Goal: Information Seeking & Learning: Understand process/instructions

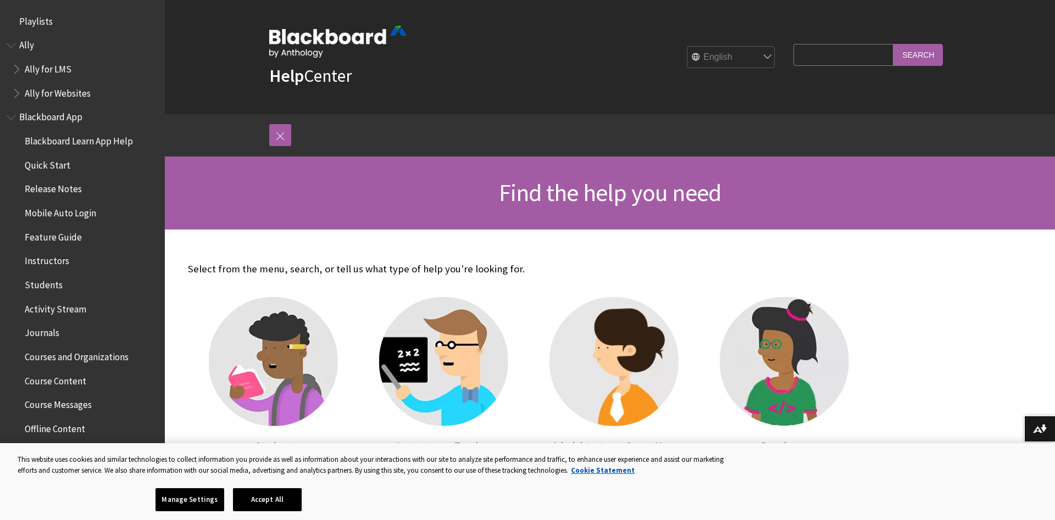
click at [303, 360] on img at bounding box center [273, 361] width 129 height 129
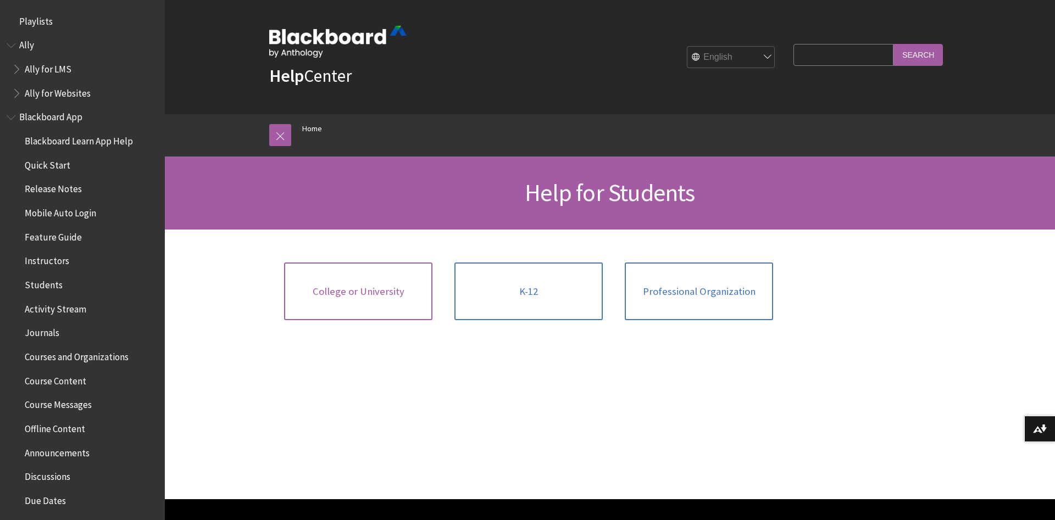
click at [347, 290] on span "College or University" at bounding box center [359, 292] width 92 height 12
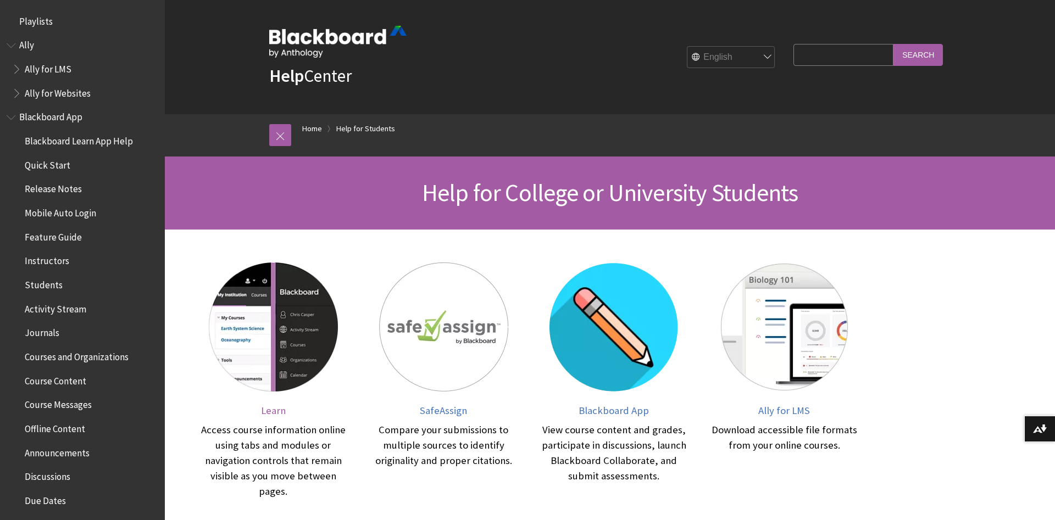
click at [280, 311] on img at bounding box center [273, 327] width 129 height 129
click at [448, 342] on img at bounding box center [443, 327] width 129 height 129
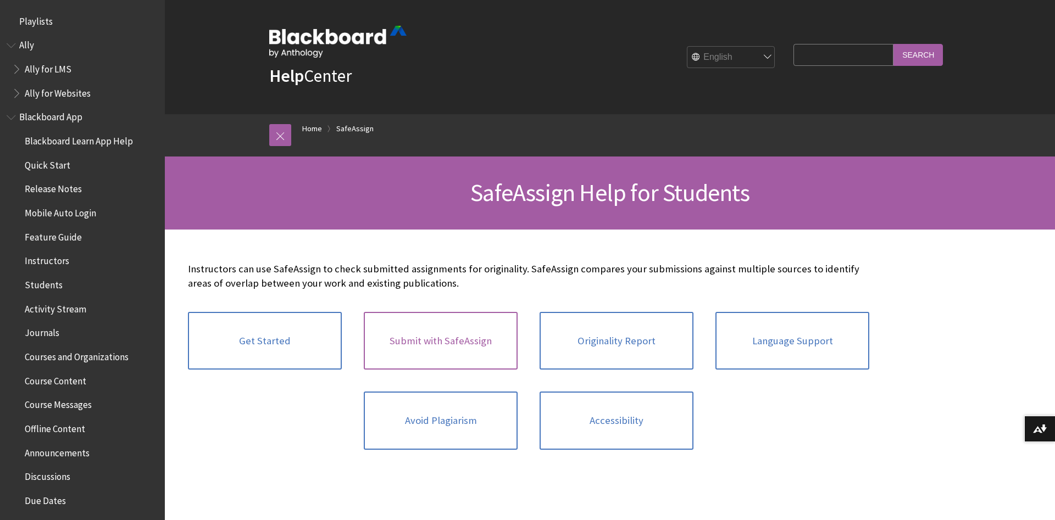
scroll to position [1144, 0]
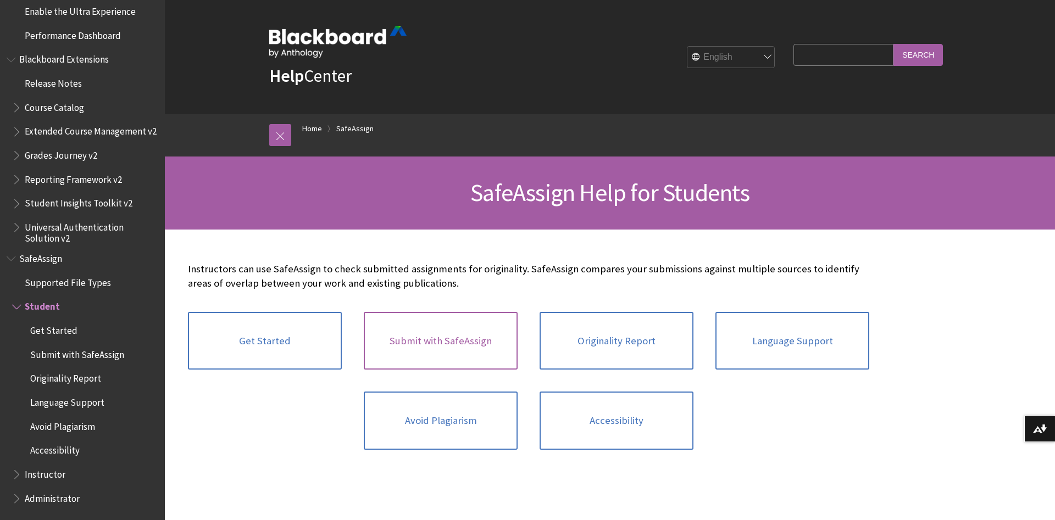
click at [458, 345] on link "Submit with SafeAssign" at bounding box center [441, 341] width 154 height 58
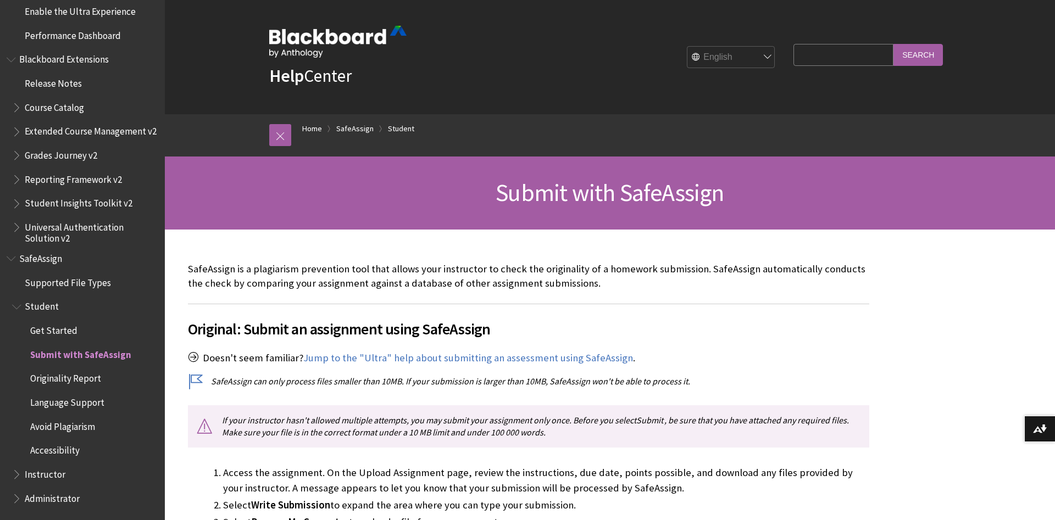
scroll to position [168, 0]
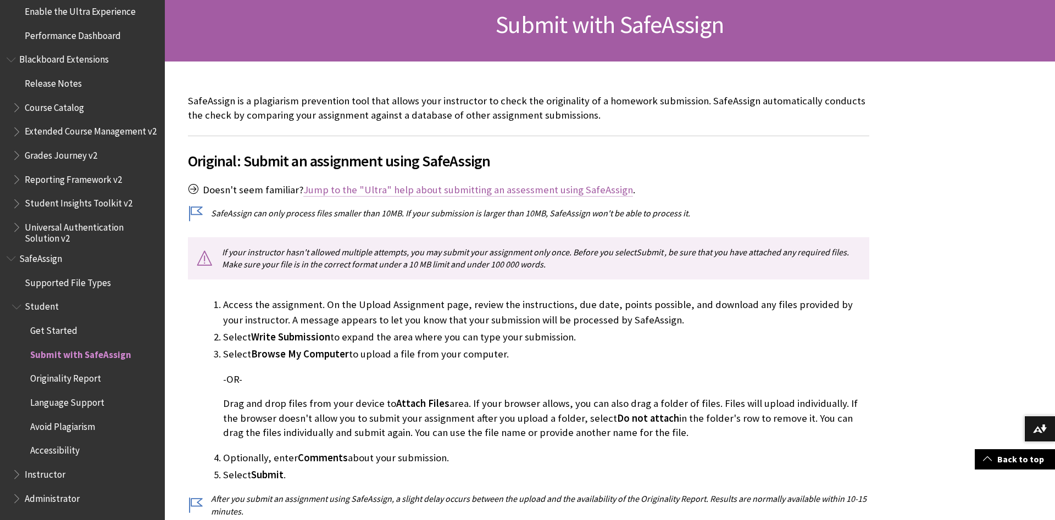
click at [371, 191] on link "Jump to the "Ultra" help about submitting an assessment using SafeAssign" at bounding box center [468, 189] width 330 height 13
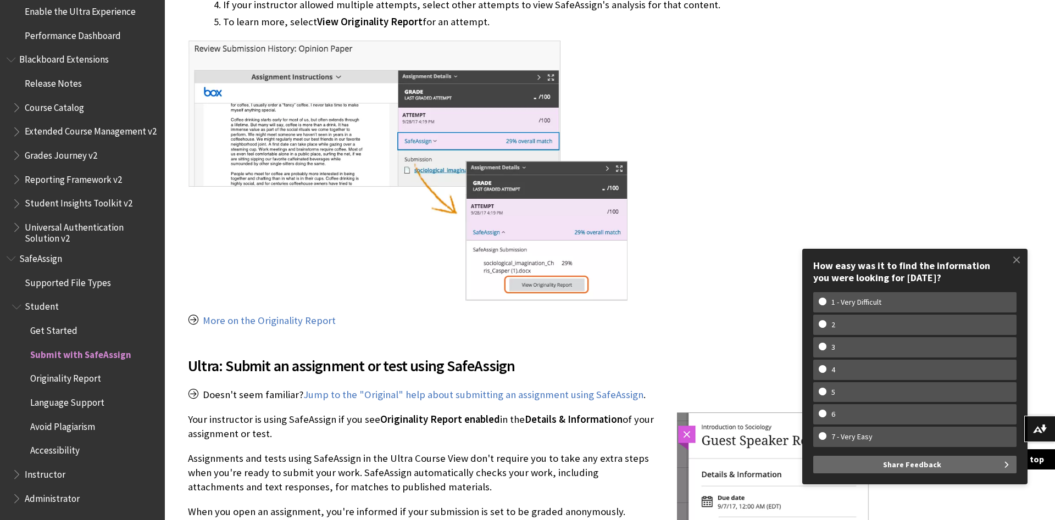
scroll to position [855, 0]
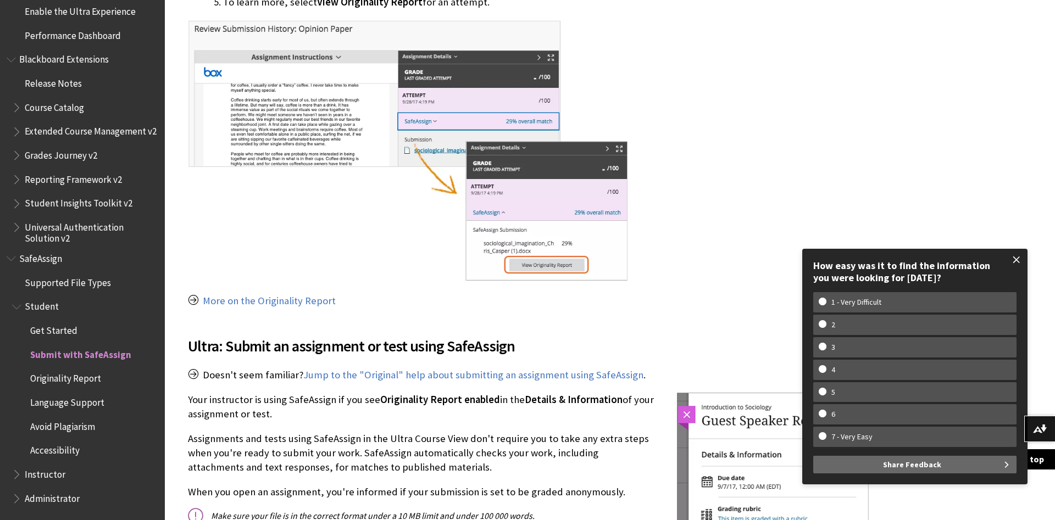
click at [1019, 259] on span at bounding box center [1016, 259] width 23 height 23
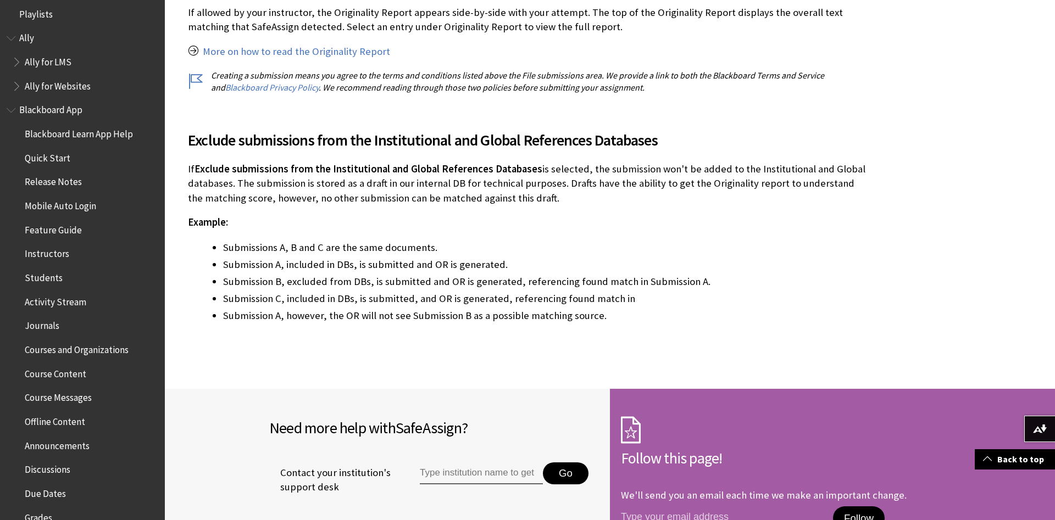
scroll to position [0, 0]
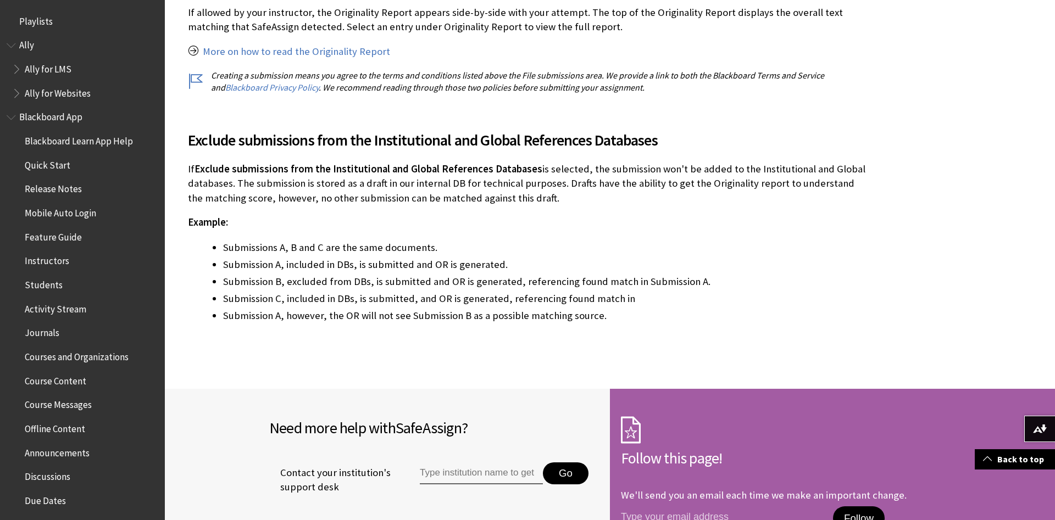
click at [13, 118] on span "Book outline for Blackboard App Help" at bounding box center [13, 115] width 12 height 14
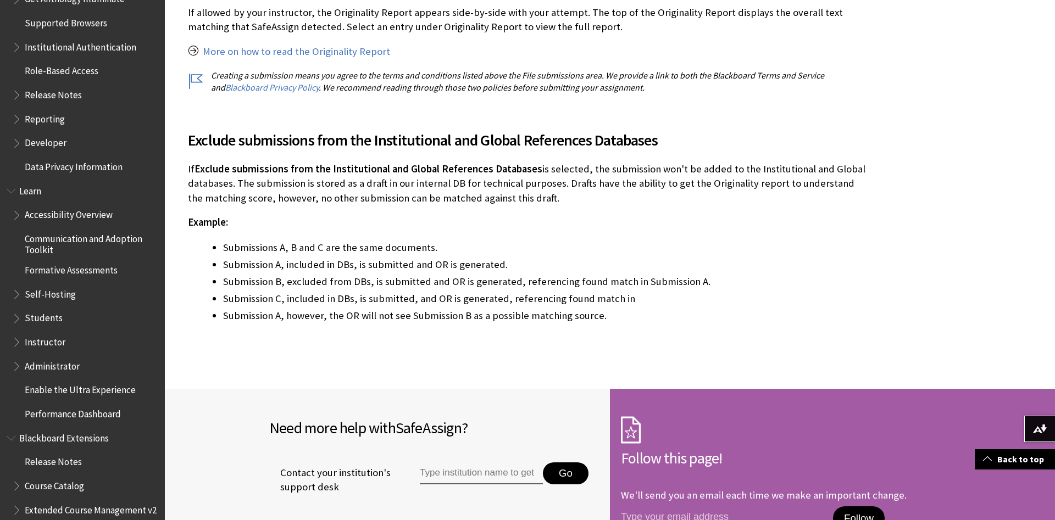
scroll to position [227, 0]
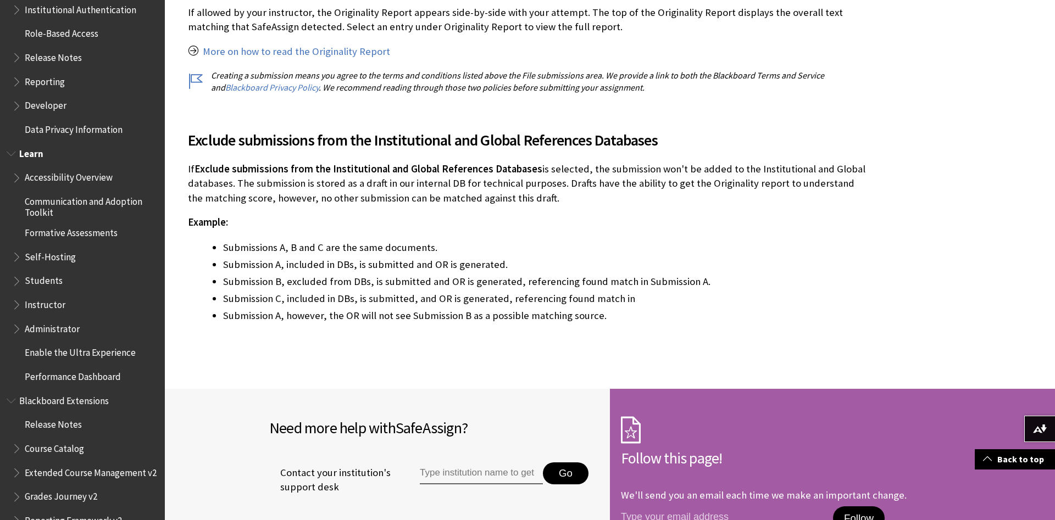
click at [36, 300] on span "Instructor" at bounding box center [45, 303] width 41 height 15
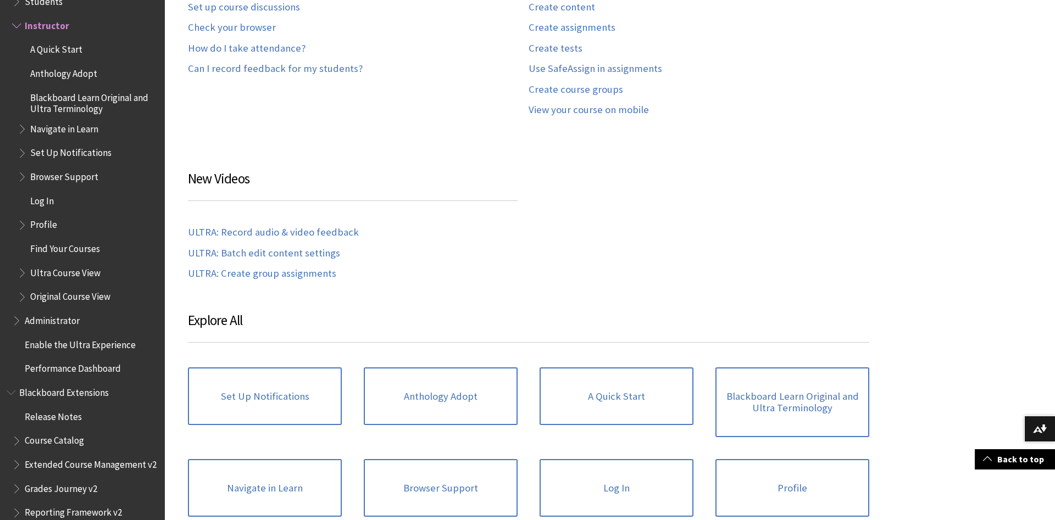
scroll to position [616, 0]
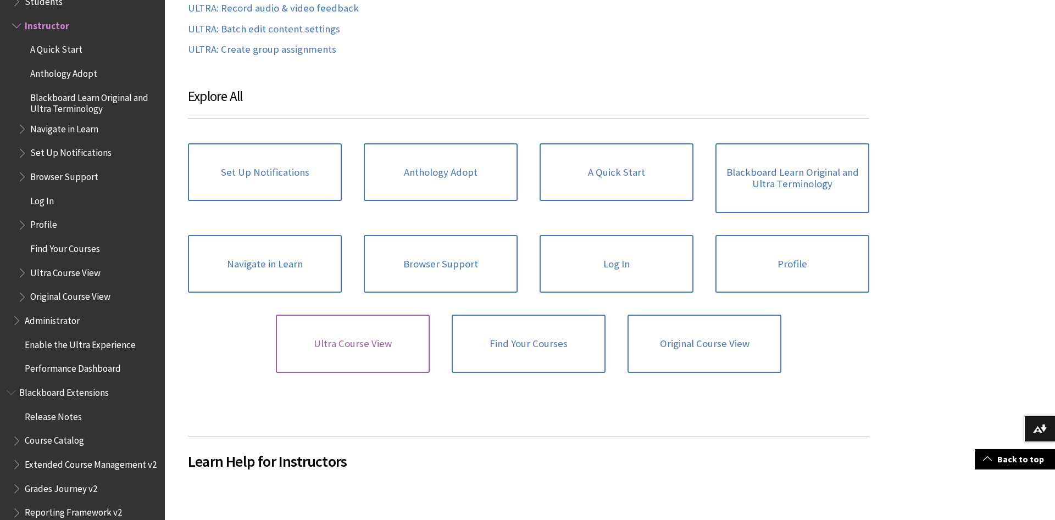
click at [339, 338] on link "Ultra Course View" at bounding box center [353, 344] width 154 height 58
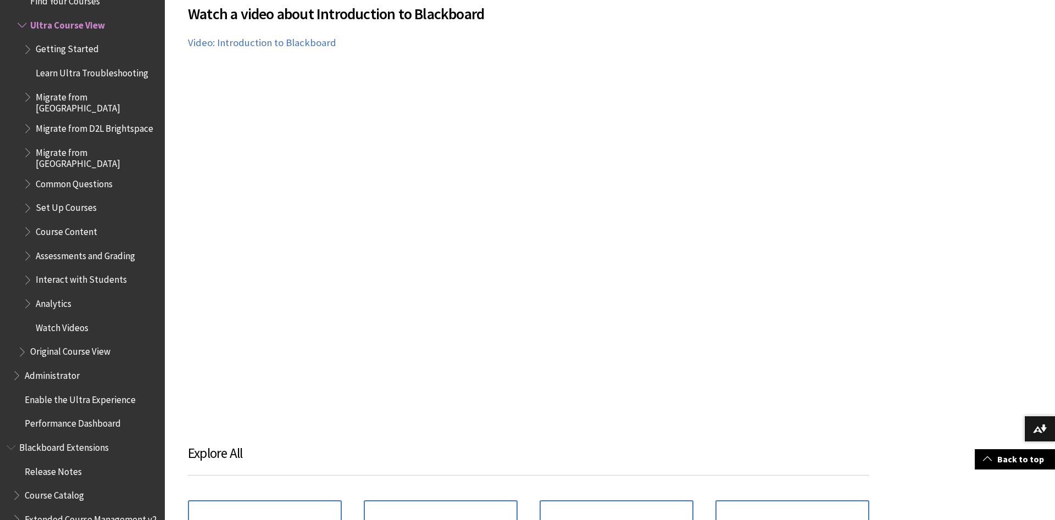
scroll to position [1401, 0]
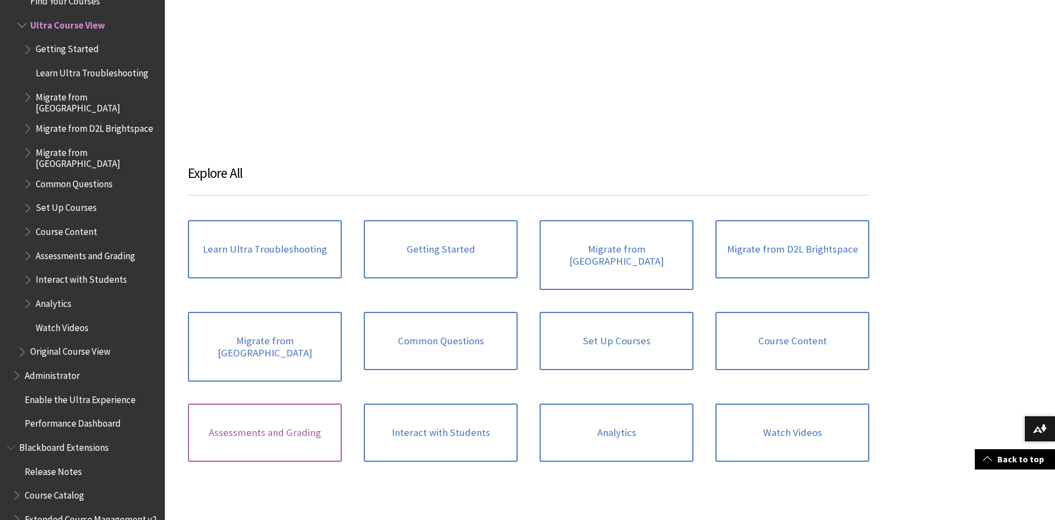
click at [268, 418] on link "Assessments and Grading" at bounding box center [265, 433] width 154 height 58
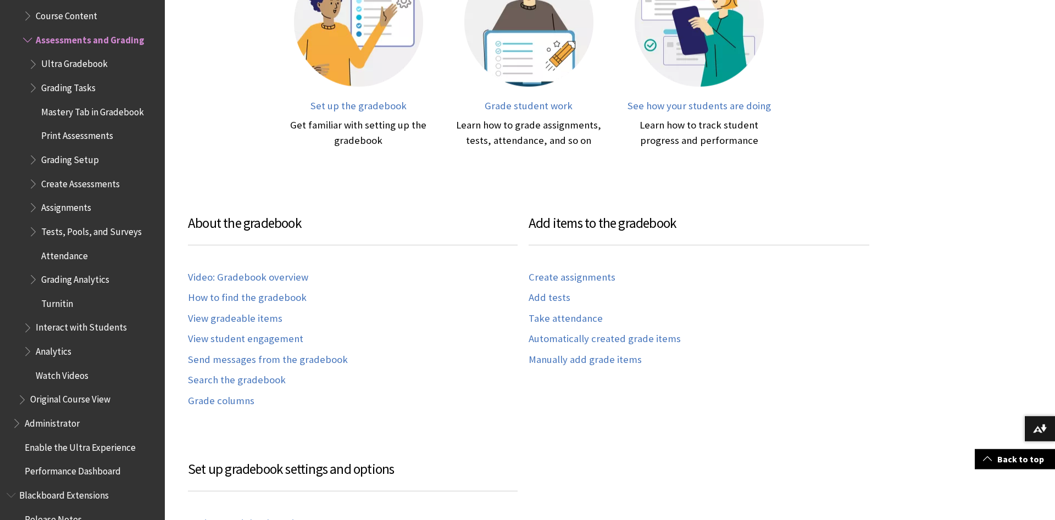
scroll to position [392, 0]
click at [572, 277] on link "Create assignments" at bounding box center [571, 276] width 87 height 13
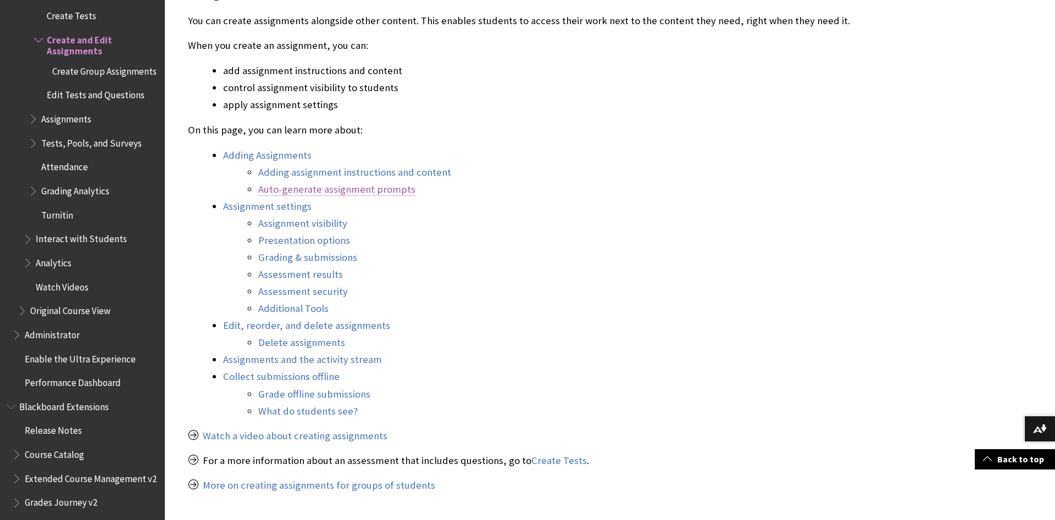
scroll to position [504, 0]
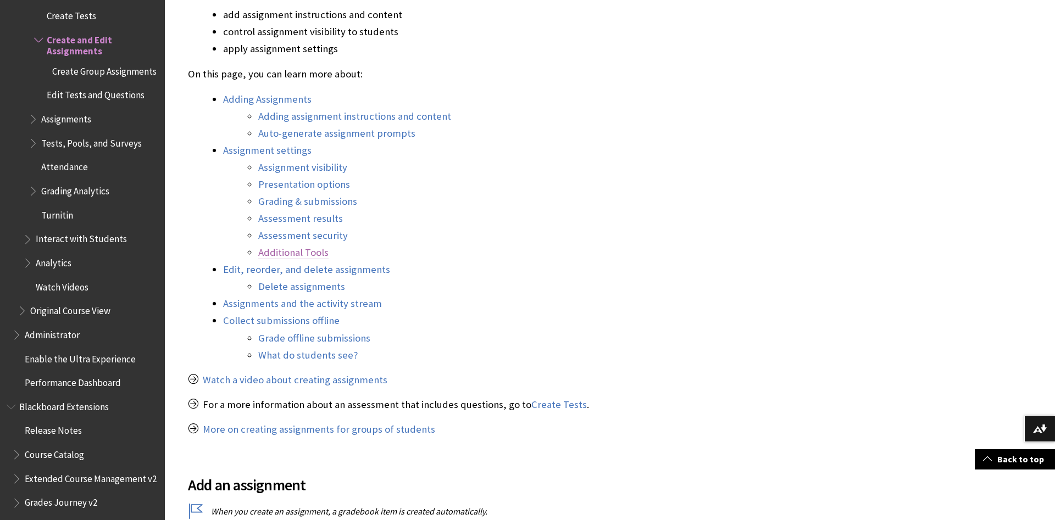
click at [299, 257] on link "Additional Tools" at bounding box center [293, 252] width 70 height 13
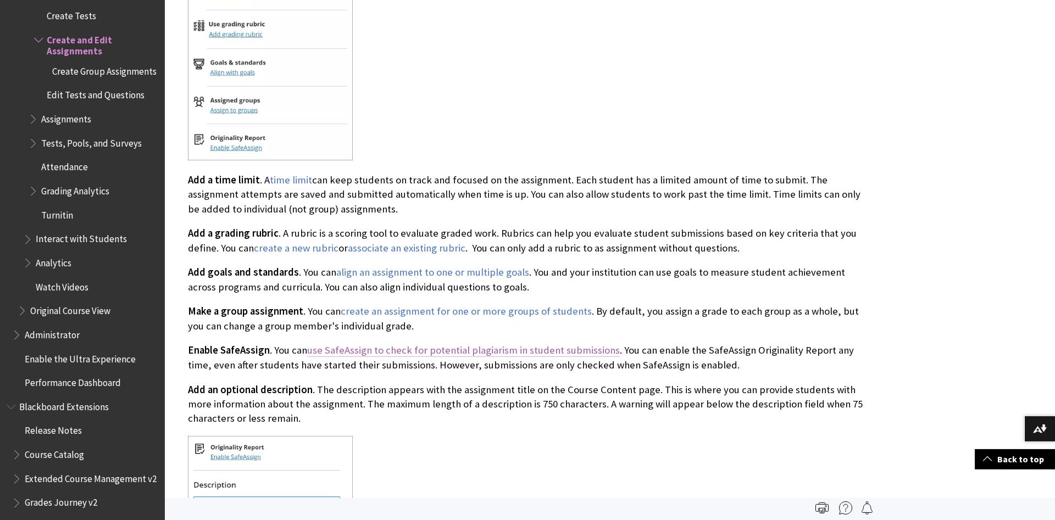
scroll to position [5583, 0]
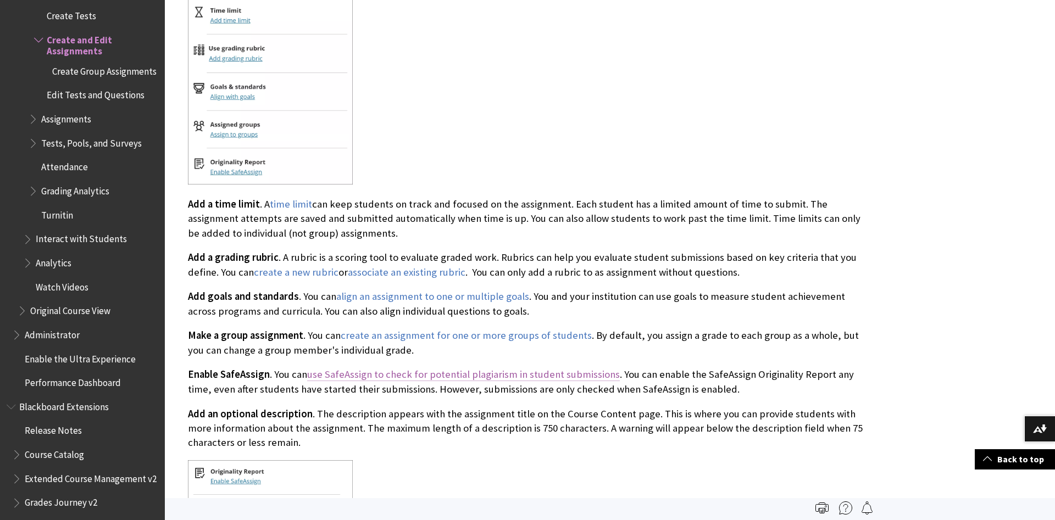
click at [374, 368] on link "use SafeAssign to check for potential plagiarism in student submissions" at bounding box center [463, 374] width 313 height 13
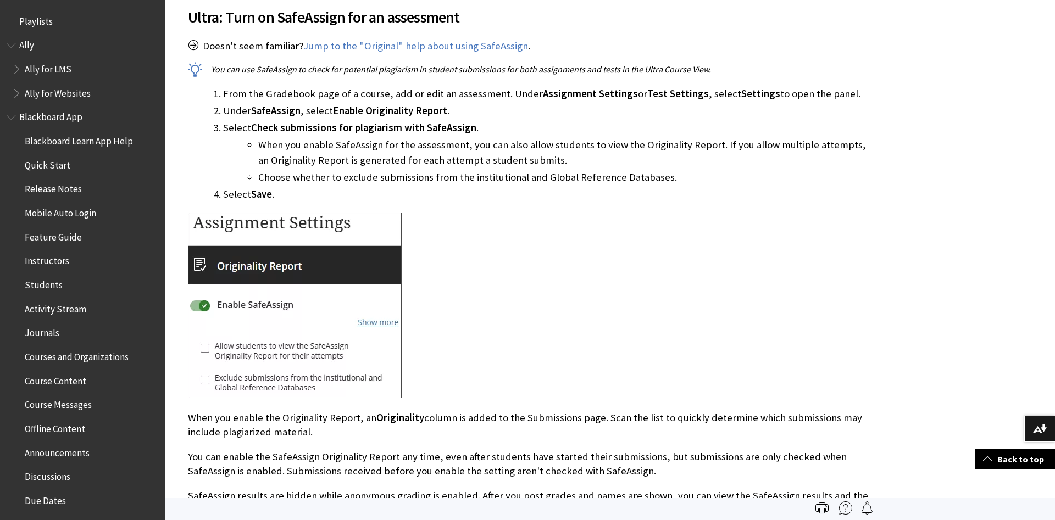
scroll to position [511, 0]
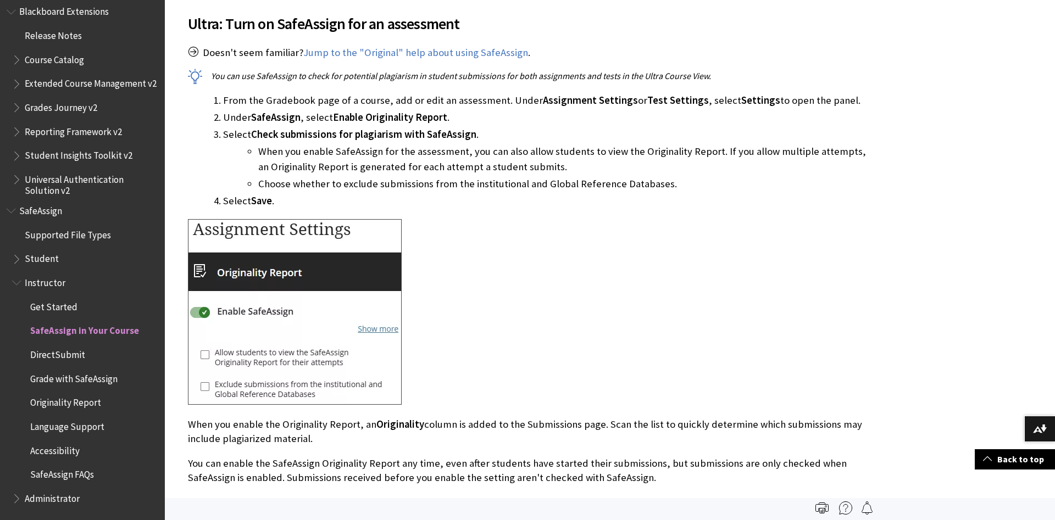
click at [516, 264] on div at bounding box center [528, 313] width 681 height 188
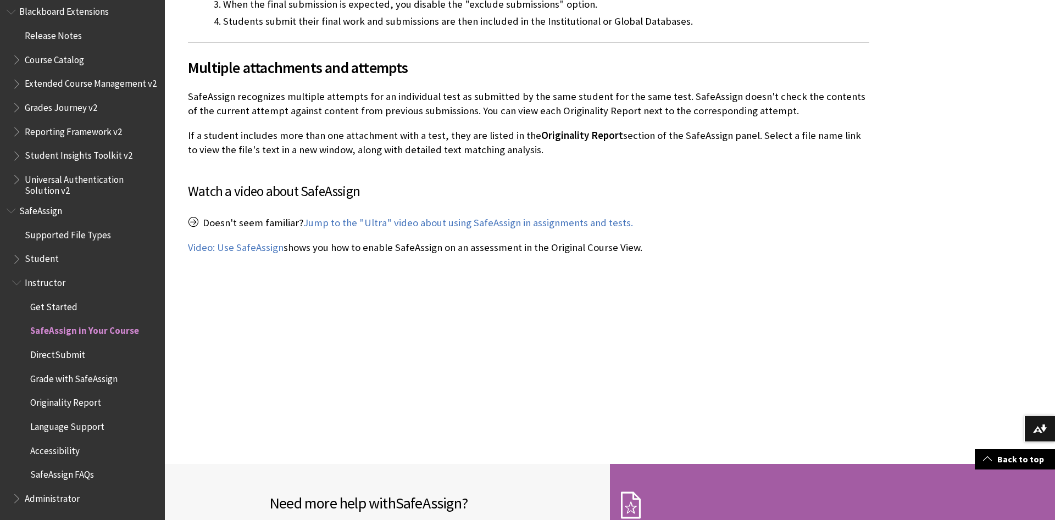
scroll to position [2192, 0]
